Goal: Check status: Check status

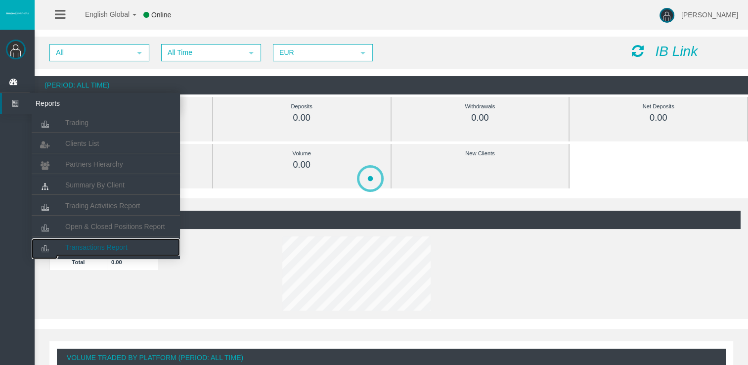
click at [103, 248] on span "Transactions Report" at bounding box center [96, 247] width 62 height 8
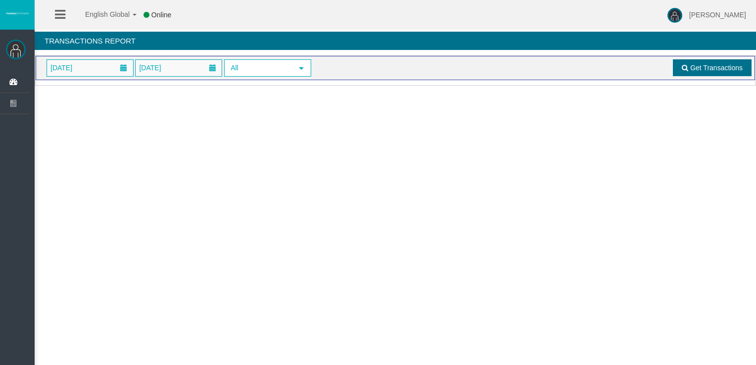
click at [680, 66] on link "Get Transactions" at bounding box center [712, 67] width 79 height 17
